Goal: Information Seeking & Learning: Learn about a topic

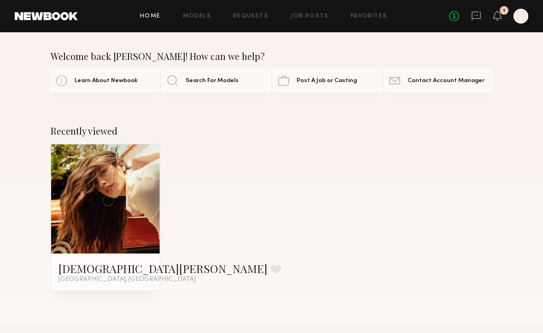
click at [87, 220] on link at bounding box center [106, 198] width 50 height 109
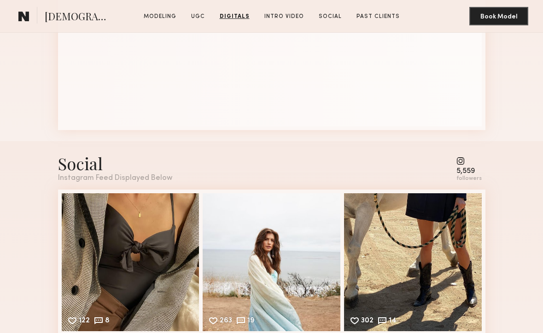
scroll to position [2291, 0]
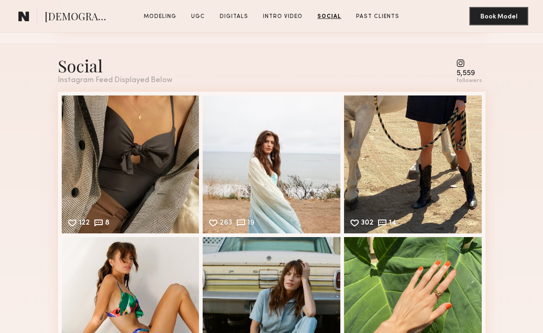
click at [464, 59] on common-icon at bounding box center [469, 63] width 25 height 8
click at [468, 77] on div "followers" at bounding box center [469, 80] width 25 height 7
click at [464, 59] on common-icon at bounding box center [469, 63] width 25 height 8
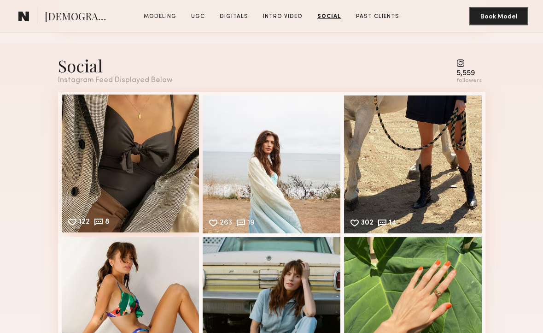
click at [105, 168] on div "122 8 Likes & comments displayed to show model’s engagement" at bounding box center [131, 163] width 138 height 138
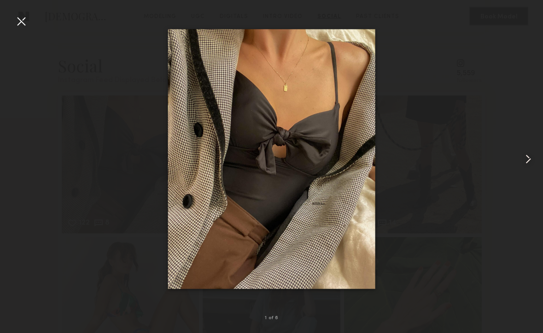
click at [522, 158] on common-icon at bounding box center [528, 159] width 15 height 15
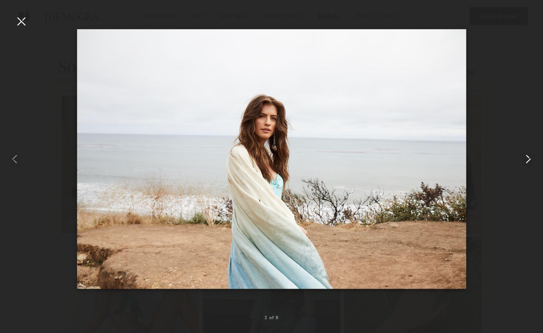
click at [522, 158] on common-icon at bounding box center [528, 159] width 15 height 15
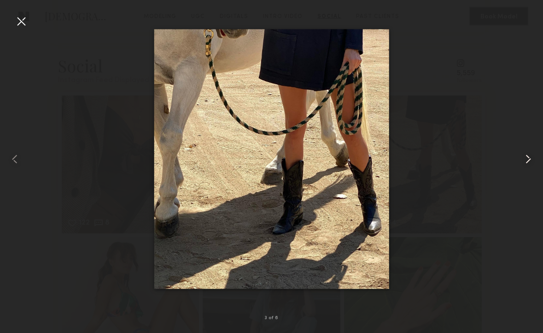
click at [522, 159] on common-icon at bounding box center [528, 159] width 15 height 15
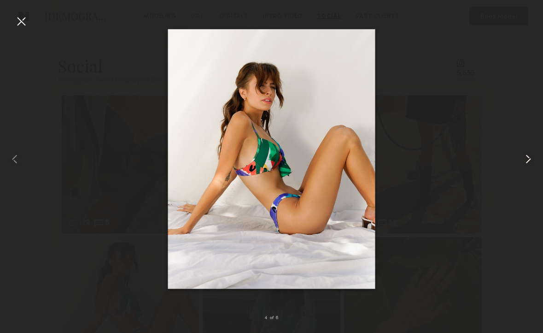
click at [522, 159] on common-icon at bounding box center [528, 159] width 15 height 15
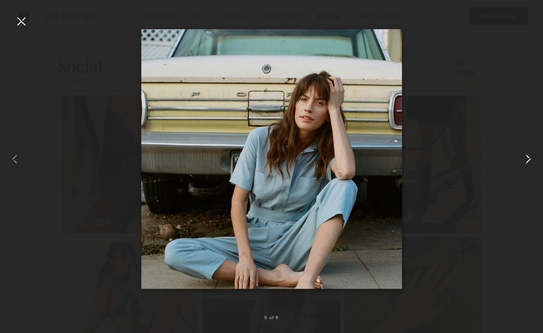
click at [522, 159] on common-icon at bounding box center [528, 159] width 15 height 15
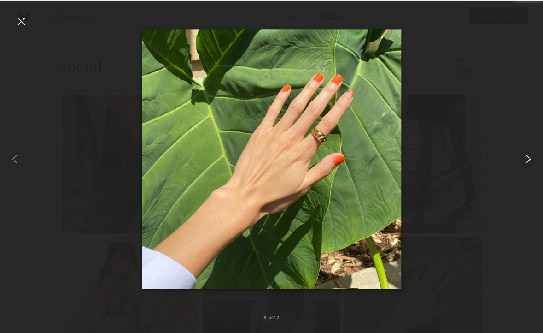
click at [522, 159] on common-icon at bounding box center [528, 159] width 15 height 15
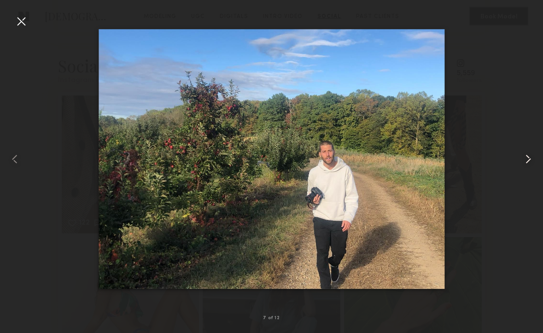
click at [522, 159] on common-icon at bounding box center [528, 159] width 15 height 15
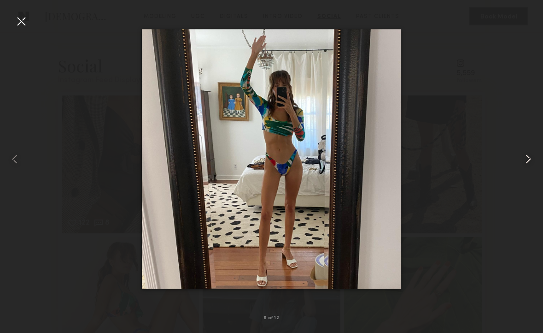
click at [522, 159] on common-icon at bounding box center [528, 159] width 15 height 15
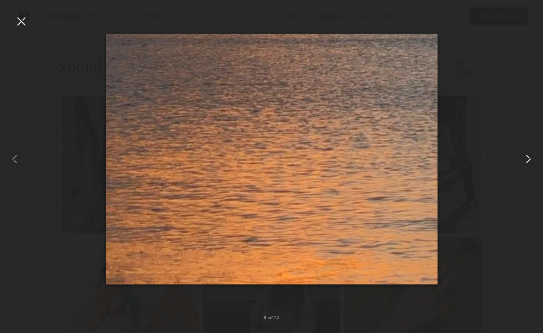
click at [522, 159] on common-icon at bounding box center [528, 159] width 15 height 15
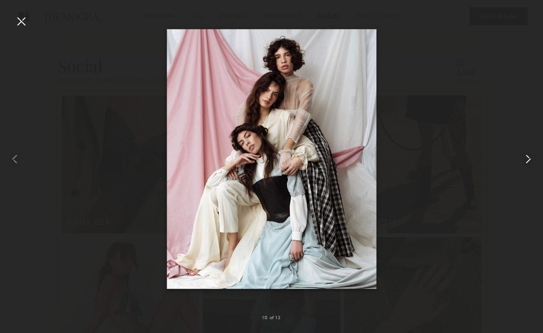
click at [522, 159] on common-icon at bounding box center [528, 159] width 15 height 15
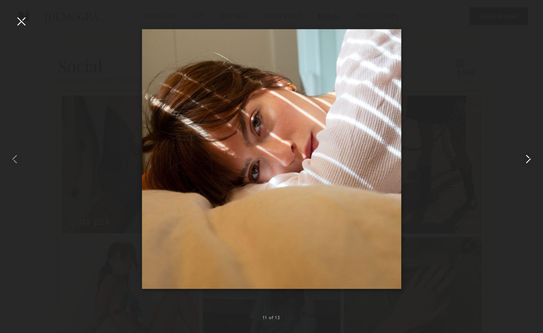
click at [522, 159] on common-icon at bounding box center [528, 159] width 15 height 15
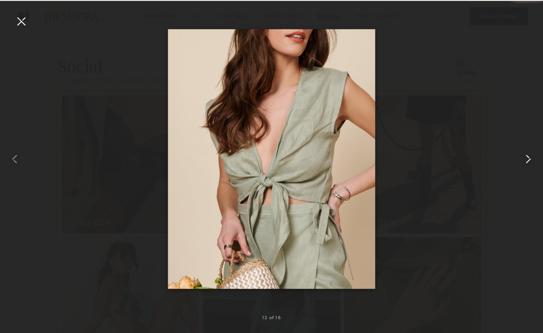
click at [522, 160] on common-icon at bounding box center [528, 159] width 15 height 15
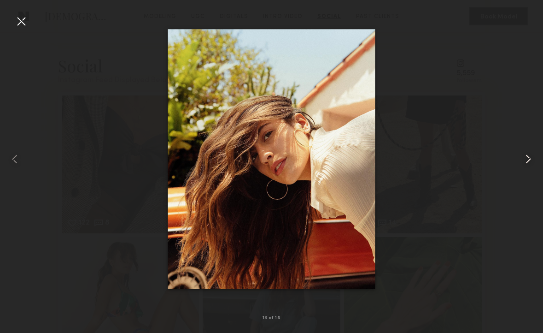
click at [522, 160] on common-icon at bounding box center [528, 159] width 15 height 15
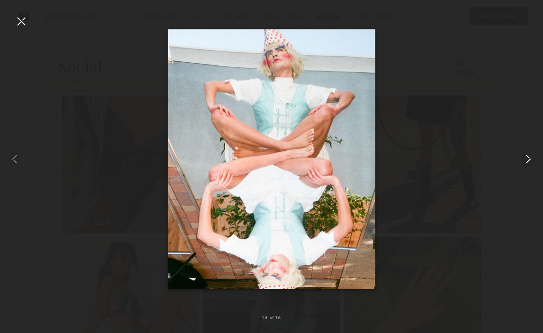
click at [522, 161] on common-icon at bounding box center [528, 159] width 15 height 15
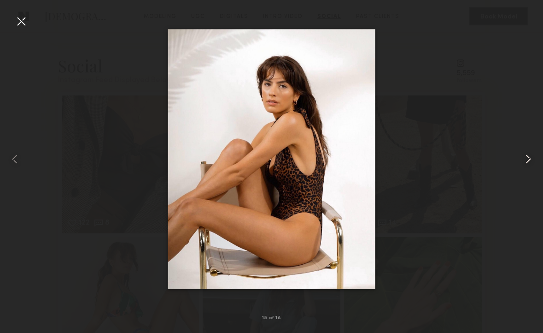
click at [522, 161] on common-icon at bounding box center [528, 159] width 15 height 15
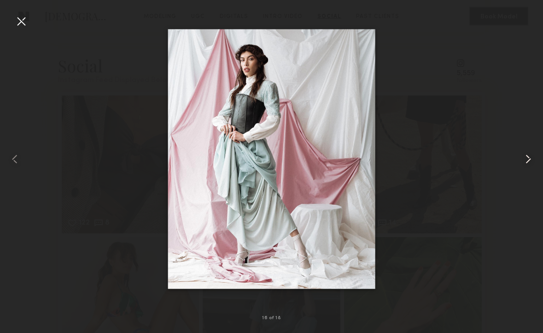
click at [522, 161] on common-icon at bounding box center [528, 159] width 15 height 15
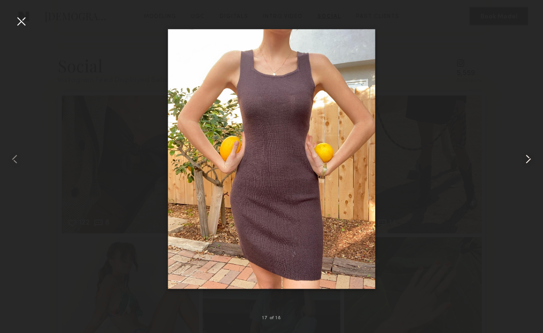
click at [521, 162] on common-icon at bounding box center [528, 159] width 15 height 15
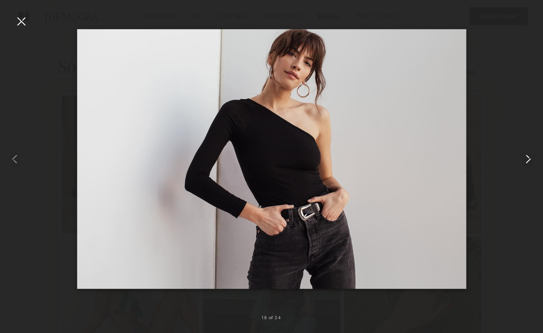
click at [521, 163] on common-icon at bounding box center [528, 159] width 15 height 15
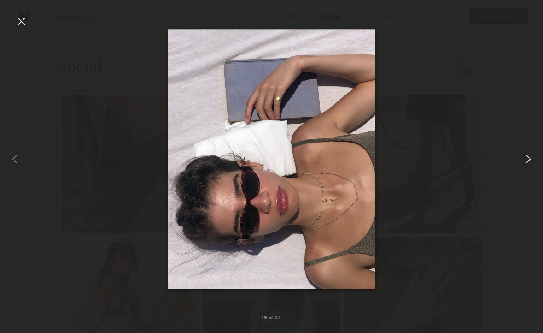
click at [521, 163] on common-icon at bounding box center [528, 159] width 15 height 15
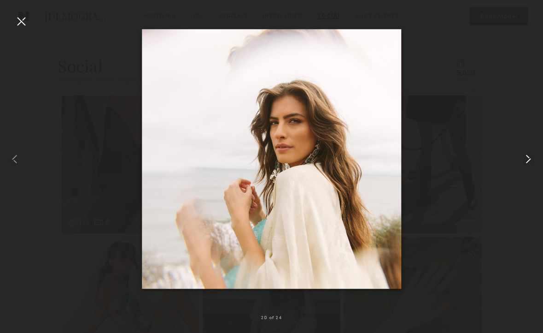
click at [521, 164] on common-icon at bounding box center [528, 159] width 15 height 15
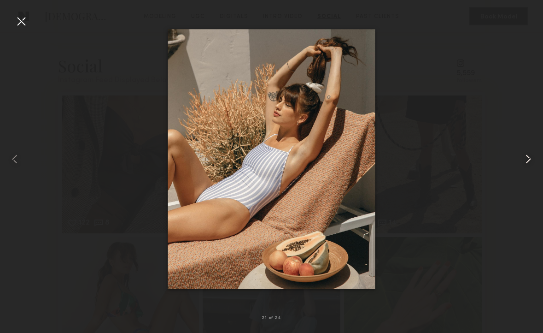
click at [521, 164] on common-icon at bounding box center [528, 159] width 15 height 15
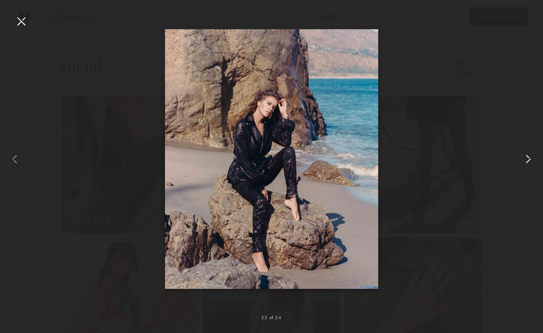
click at [521, 164] on common-icon at bounding box center [528, 159] width 15 height 15
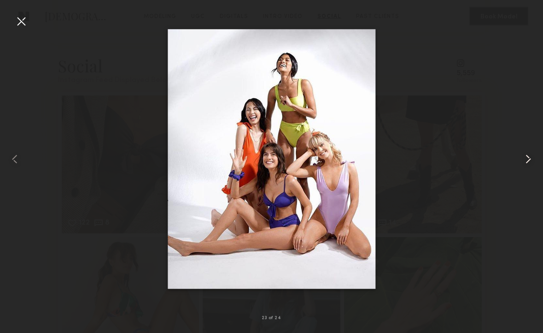
click at [521, 164] on common-icon at bounding box center [528, 159] width 15 height 15
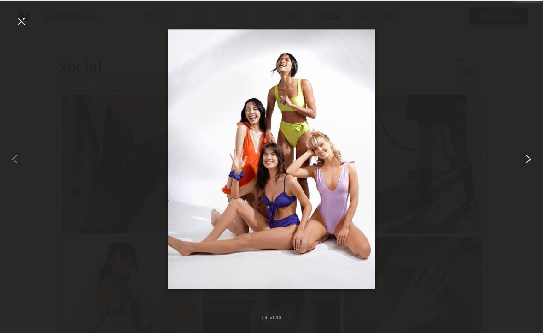
click at [521, 164] on common-icon at bounding box center [528, 159] width 15 height 15
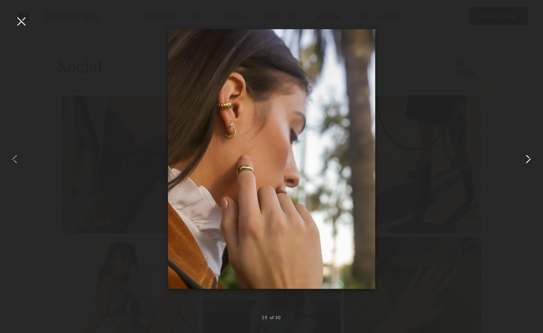
click at [521, 164] on common-icon at bounding box center [528, 159] width 15 height 15
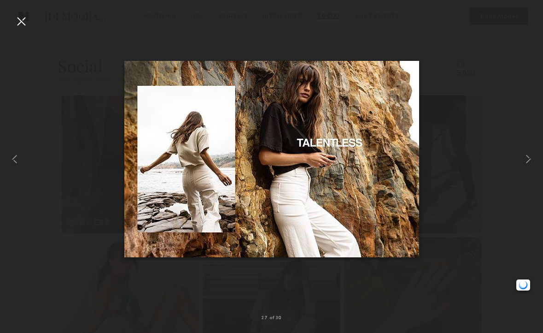
click at [471, 84] on div at bounding box center [271, 159] width 543 height 289
click at [24, 21] on div at bounding box center [21, 21] width 15 height 15
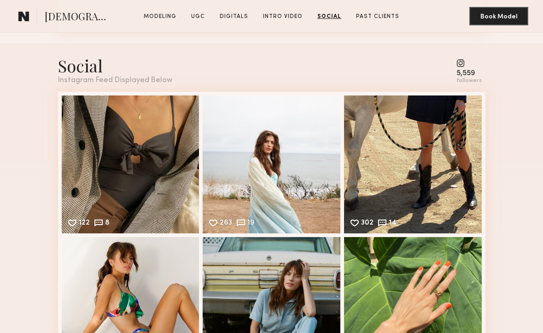
click at [80, 58] on div "Social" at bounding box center [115, 65] width 114 height 22
click at [477, 77] on div "followers" at bounding box center [469, 80] width 25 height 7
click at [466, 70] on div "5,559" at bounding box center [469, 73] width 25 height 7
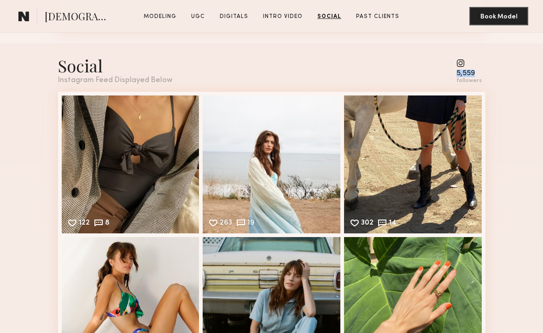
click at [466, 70] on div "5,559" at bounding box center [469, 73] width 25 height 7
click at [466, 61] on div "5,559 followers" at bounding box center [469, 71] width 25 height 25
click at [466, 70] on div "5,559" at bounding box center [469, 73] width 25 height 7
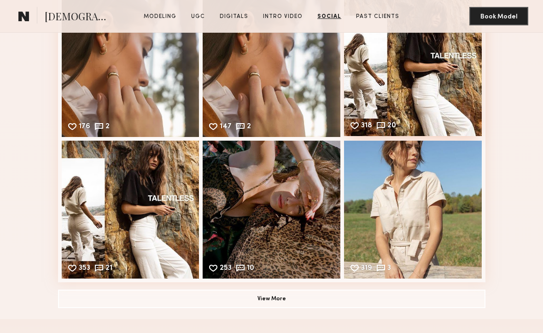
scroll to position [3522, 0]
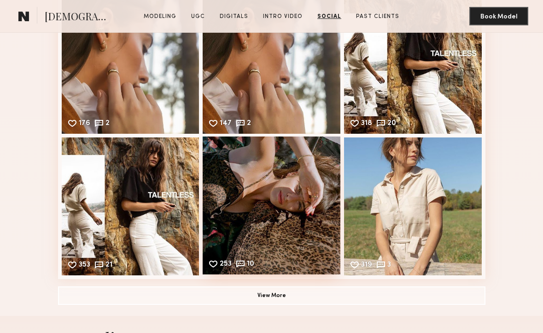
click at [244, 185] on div "253 10 Likes & comments displayed to show model’s engagement" at bounding box center [272, 205] width 138 height 138
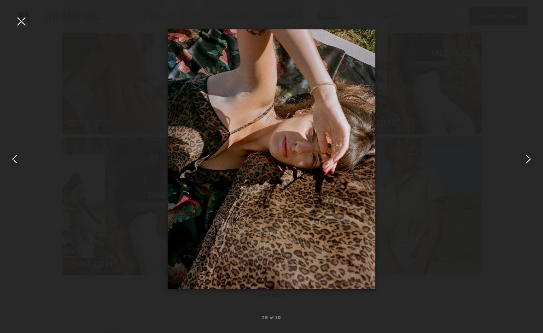
click at [524, 164] on common-icon at bounding box center [528, 159] width 15 height 15
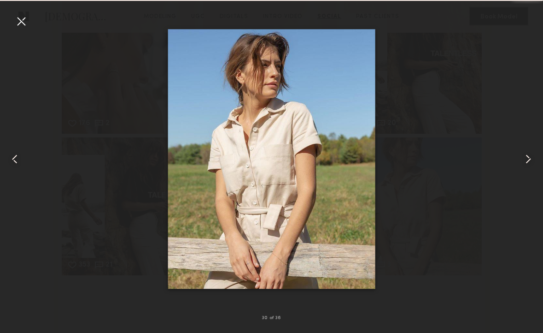
click at [524, 164] on common-icon at bounding box center [528, 159] width 15 height 15
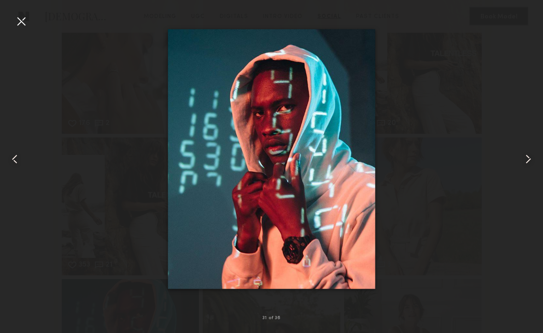
click at [524, 163] on common-icon at bounding box center [528, 159] width 15 height 15
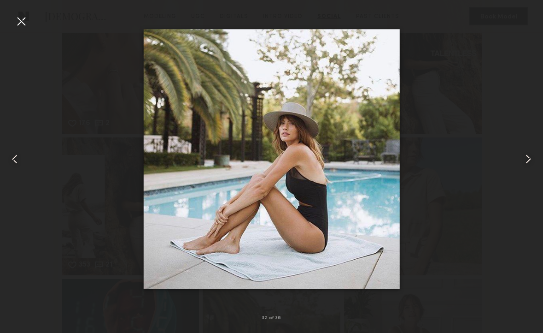
click at [524, 163] on common-icon at bounding box center [528, 159] width 15 height 15
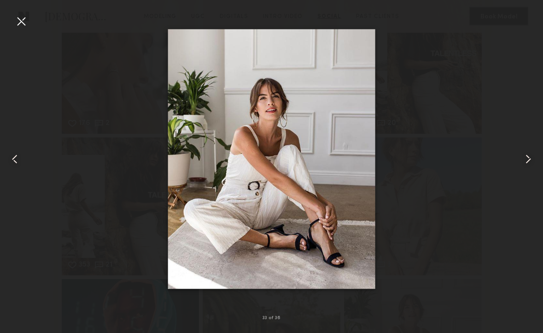
click at [524, 163] on common-icon at bounding box center [528, 159] width 15 height 15
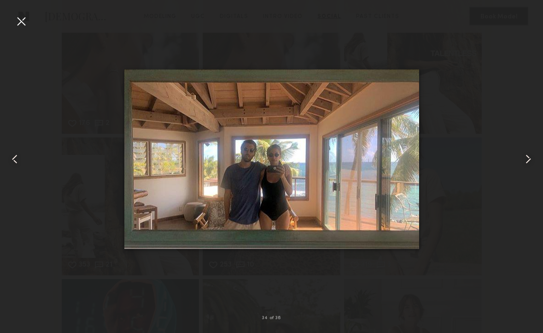
click at [524, 163] on common-icon at bounding box center [528, 159] width 15 height 15
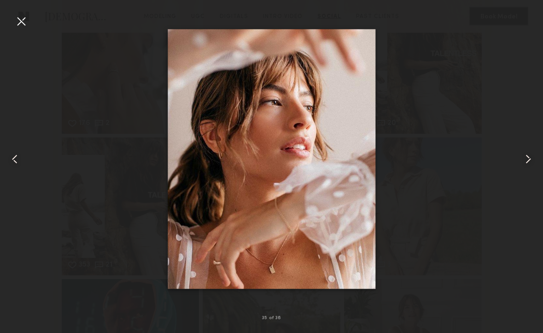
click at [524, 163] on common-icon at bounding box center [528, 159] width 15 height 15
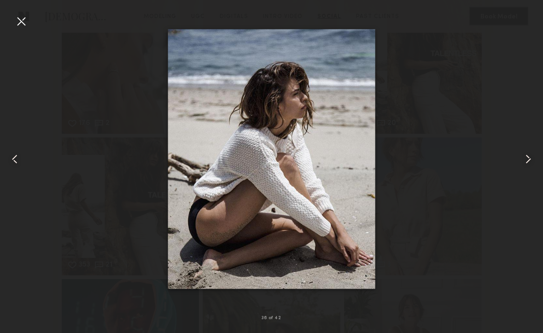
click at [527, 161] on common-icon at bounding box center [528, 159] width 15 height 15
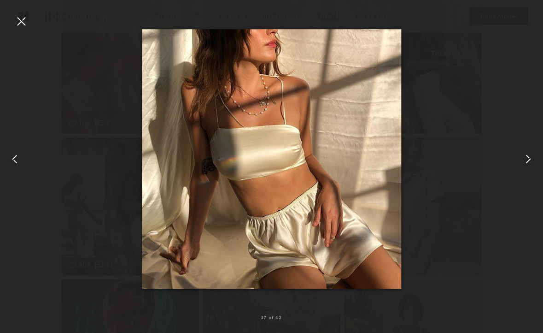
click at [527, 161] on common-icon at bounding box center [528, 159] width 15 height 15
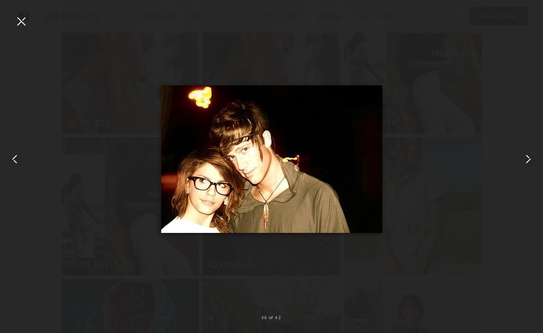
click at [527, 161] on common-icon at bounding box center [528, 159] width 15 height 15
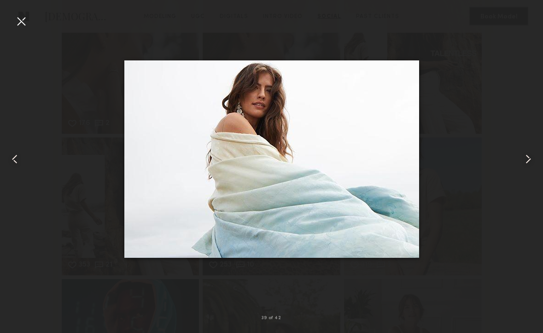
click at [527, 161] on common-icon at bounding box center [528, 159] width 15 height 15
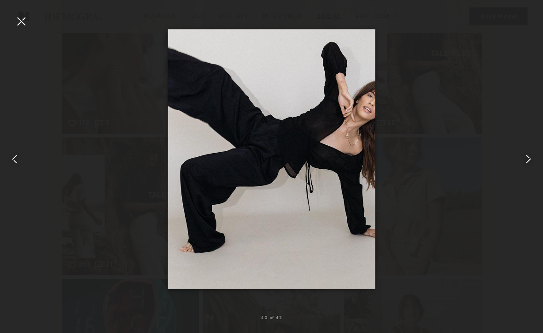
click at [527, 161] on common-icon at bounding box center [528, 159] width 15 height 15
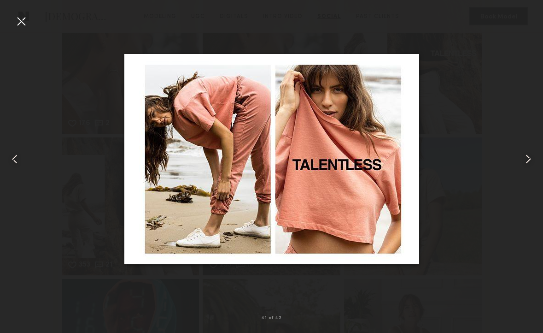
click at [527, 161] on common-icon at bounding box center [528, 159] width 15 height 15
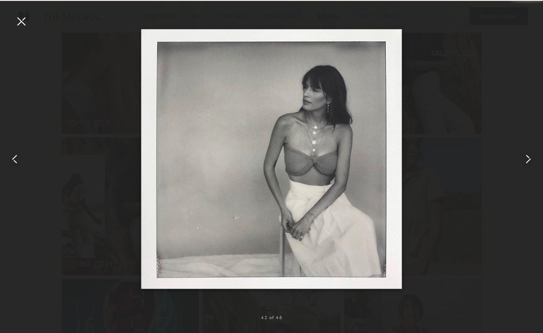
click at [527, 161] on common-icon at bounding box center [528, 159] width 15 height 15
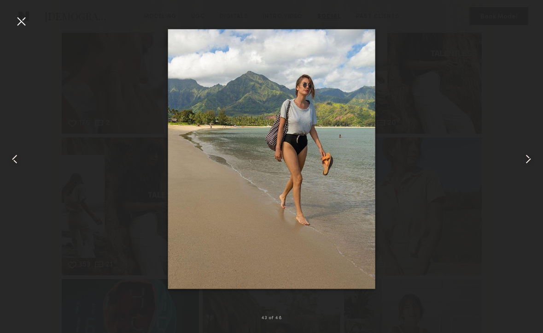
click at [527, 161] on common-icon at bounding box center [528, 159] width 15 height 15
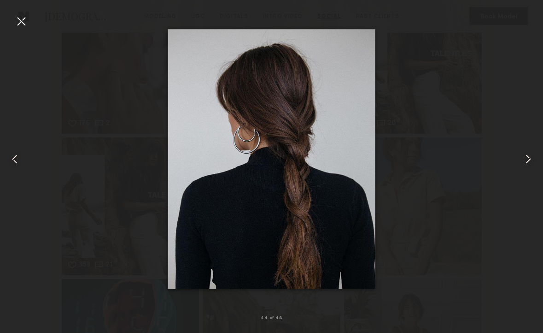
click at [527, 161] on common-icon at bounding box center [528, 159] width 15 height 15
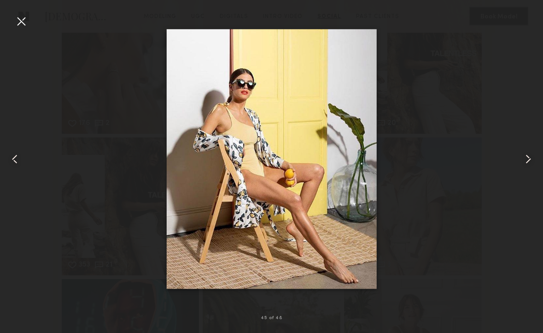
click at [527, 161] on common-icon at bounding box center [528, 159] width 15 height 15
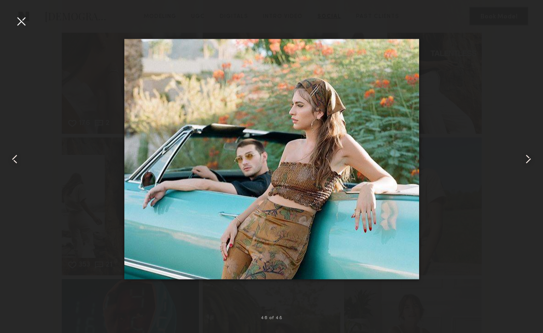
click at [527, 161] on common-icon at bounding box center [528, 159] width 15 height 15
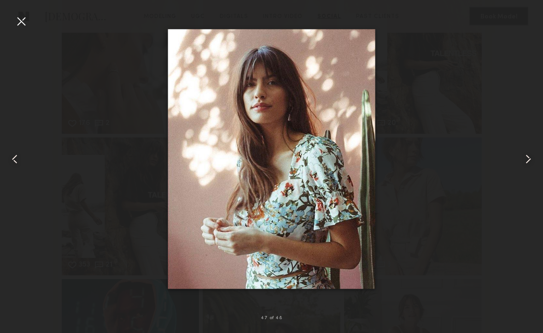
click at [527, 161] on common-icon at bounding box center [528, 159] width 15 height 15
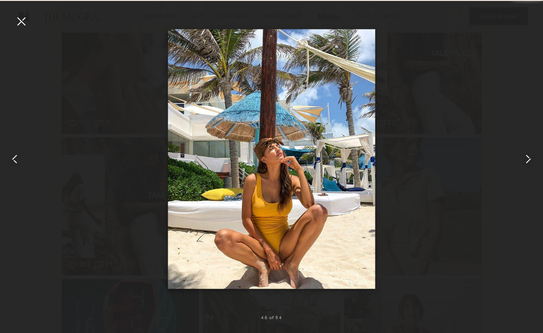
click at [527, 161] on common-icon at bounding box center [528, 159] width 15 height 15
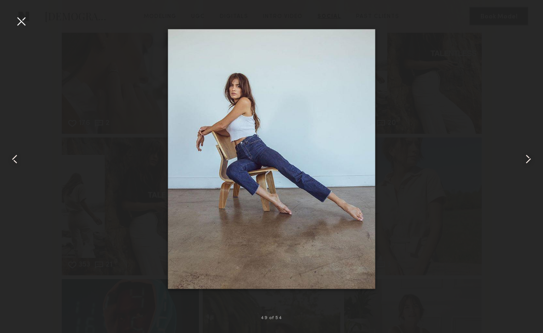
click at [527, 161] on common-icon at bounding box center [528, 159] width 15 height 15
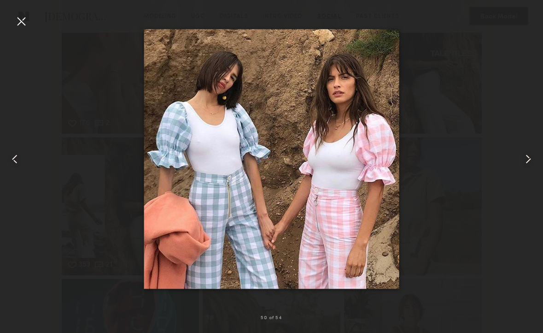
click at [527, 161] on common-icon at bounding box center [528, 159] width 15 height 15
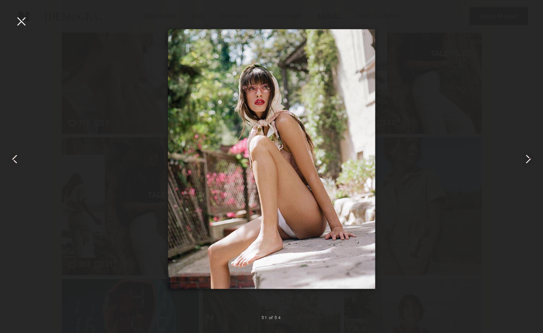
click at [527, 161] on common-icon at bounding box center [528, 159] width 15 height 15
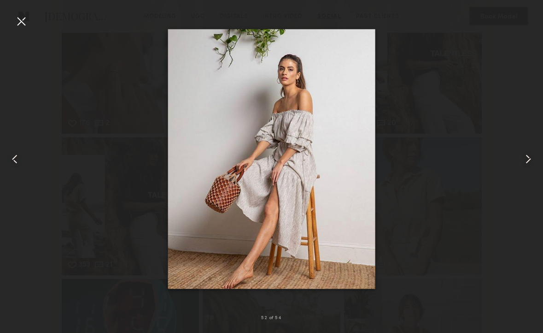
click at [527, 161] on common-icon at bounding box center [528, 159] width 15 height 15
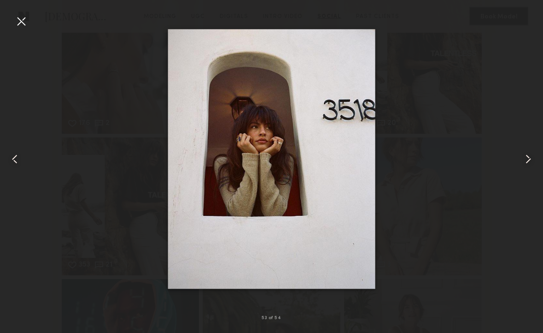
click at [527, 161] on common-icon at bounding box center [528, 159] width 15 height 15
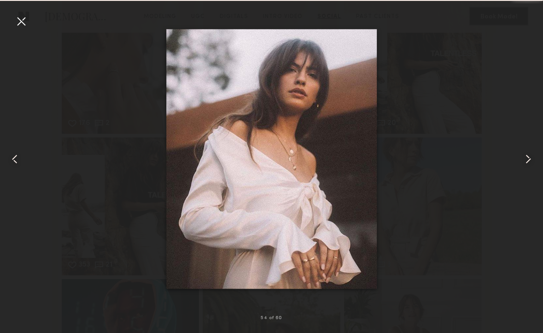
click at [527, 161] on common-icon at bounding box center [528, 159] width 15 height 15
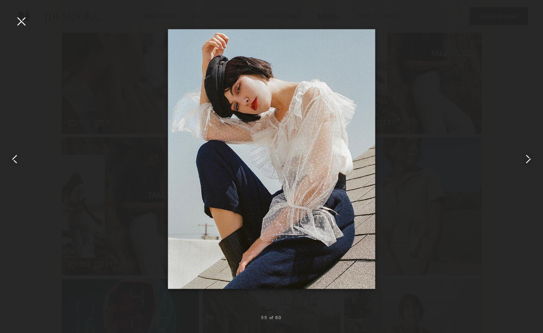
click at [529, 159] on common-icon at bounding box center [528, 159] width 15 height 15
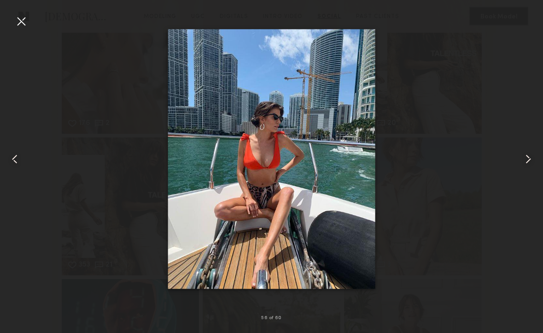
click at [529, 159] on common-icon at bounding box center [528, 159] width 15 height 15
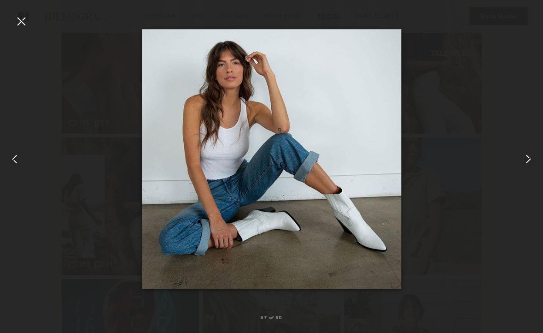
click at [529, 159] on common-icon at bounding box center [528, 159] width 15 height 15
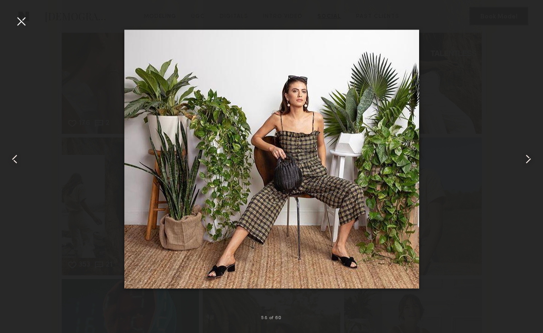
click at [528, 159] on common-icon at bounding box center [528, 159] width 15 height 15
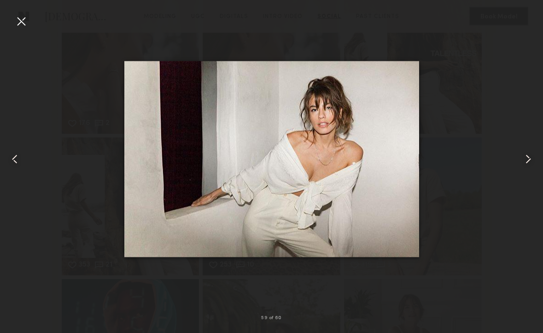
click at [529, 159] on common-icon at bounding box center [528, 159] width 15 height 15
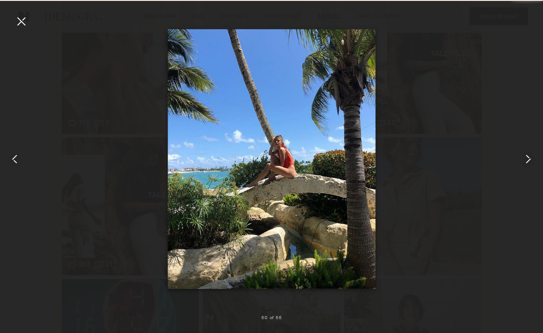
click at [529, 159] on common-icon at bounding box center [528, 159] width 15 height 15
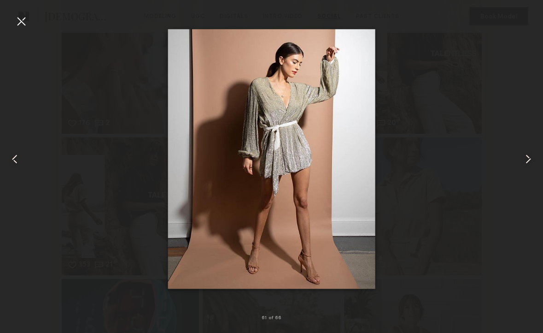
click at [529, 159] on common-icon at bounding box center [528, 159] width 15 height 15
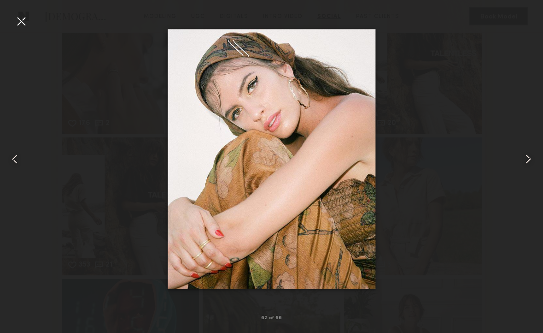
click at [530, 159] on common-icon at bounding box center [528, 159] width 15 height 15
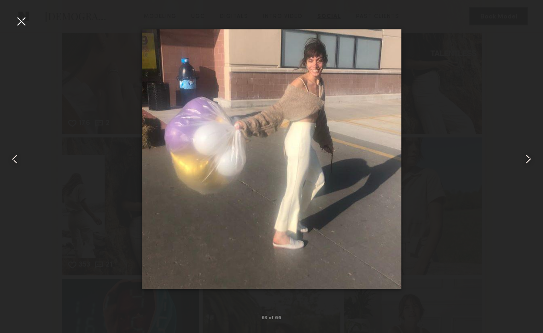
click at [530, 159] on common-icon at bounding box center [528, 159] width 15 height 15
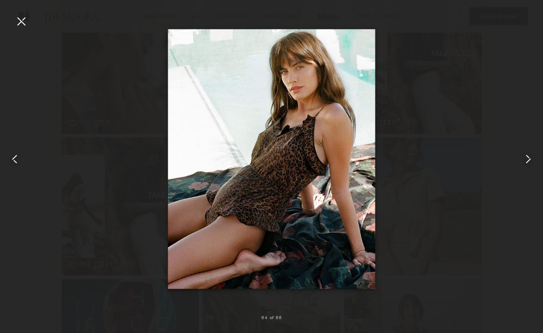
click at [530, 159] on common-icon at bounding box center [528, 159] width 15 height 15
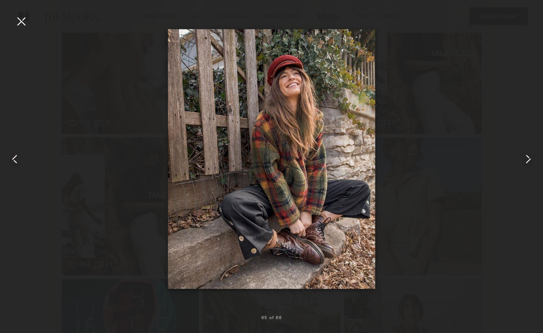
click at [530, 159] on common-icon at bounding box center [528, 159] width 15 height 15
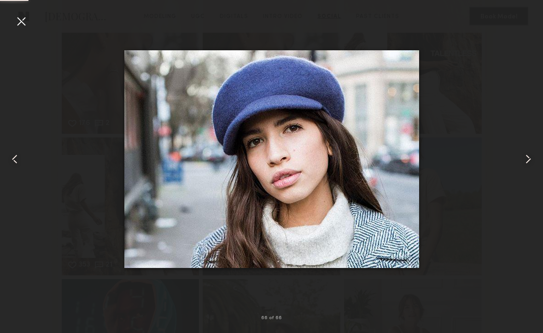
click at [530, 159] on common-icon at bounding box center [528, 159] width 15 height 15
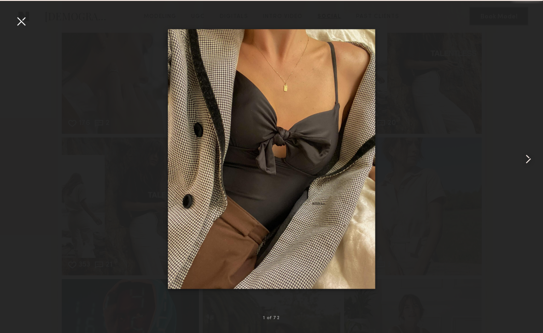
click at [530, 159] on common-icon at bounding box center [528, 159] width 15 height 15
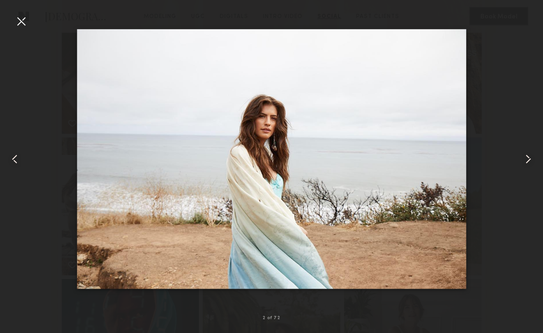
click at [530, 159] on common-icon at bounding box center [528, 159] width 15 height 15
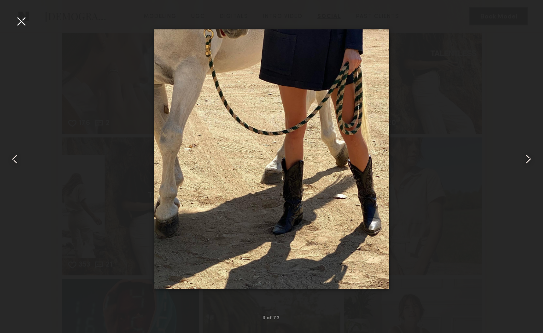
click at [530, 159] on common-icon at bounding box center [528, 159] width 15 height 15
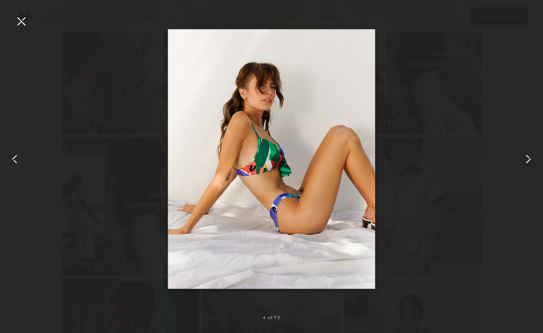
click at [520, 7] on nb-gallery-light "4 of 72" at bounding box center [271, 166] width 543 height 333
click at [22, 17] on div at bounding box center [21, 21] width 15 height 15
